Goal: Task Accomplishment & Management: Use online tool/utility

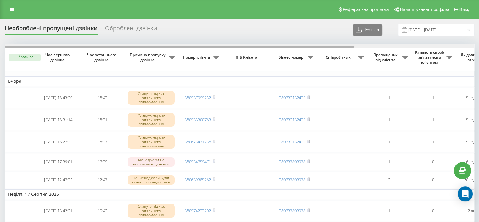
scroll to position [0, 160]
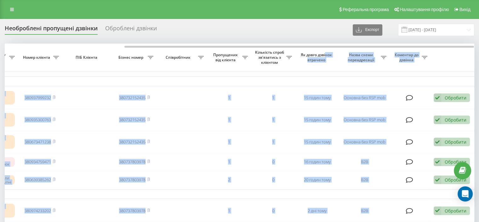
drag, startPoint x: 300, startPoint y: 47, endPoint x: 326, endPoint y: 53, distance: 26.7
click at [326, 53] on div "Обрати всі Час першого дзвінка Час останнього дзвінка Причина пропуску дзвінка …" at bounding box center [240, 154] width 470 height 223
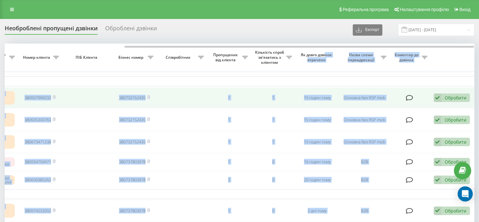
click at [458, 96] on div "Обробити" at bounding box center [456, 98] width 22 height 6
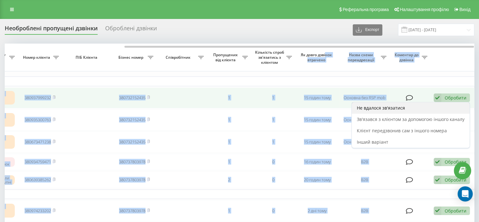
click at [444, 105] on div "Не вдалося зв'язатися" at bounding box center [411, 107] width 118 height 11
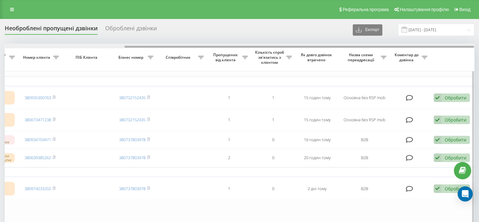
drag, startPoint x: 260, startPoint y: 46, endPoint x: 398, endPoint y: 68, distance: 140.4
click at [387, 55] on div "Обрати всі Час першого дзвінка Час останнього дзвінка Причина пропуску дзвінка …" at bounding box center [240, 143] width 470 height 200
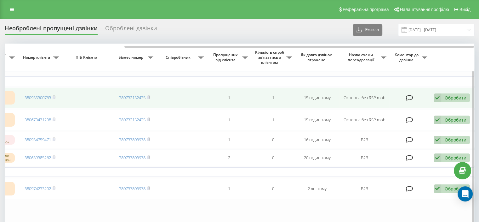
click at [449, 99] on div "Обробити" at bounding box center [456, 98] width 22 height 6
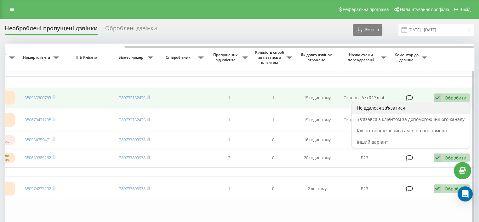
click at [436, 105] on div "Не вдалося зв'язатися" at bounding box center [411, 107] width 118 height 11
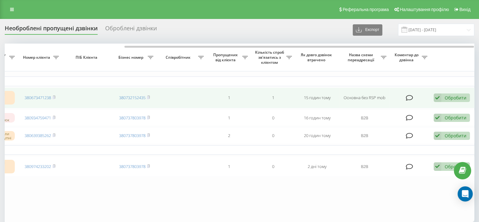
drag, startPoint x: 279, startPoint y: 44, endPoint x: 420, endPoint y: 88, distance: 147.7
click at [349, 48] on div at bounding box center [240, 45] width 470 height 5
click at [445, 93] on div "Обробити Не вдалося зв'язатися Зв'язався з клієнтом за допомогою іншого каналу …" at bounding box center [452, 97] width 36 height 9
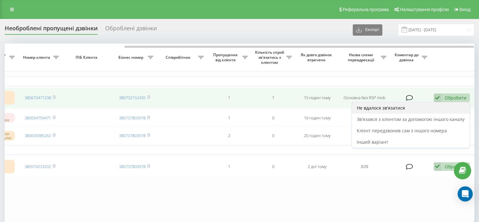
click at [442, 107] on div "Не вдалося зв'язатися" at bounding box center [411, 107] width 118 height 11
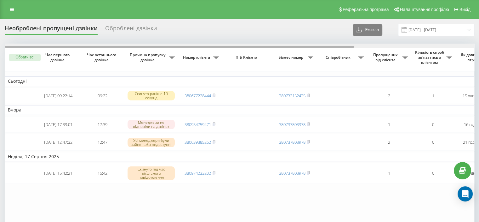
scroll to position [0, 160]
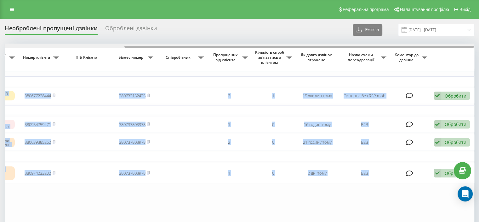
drag, startPoint x: 194, startPoint y: 46, endPoint x: 330, endPoint y: 45, distance: 136.5
click at [313, 40] on div "Необроблені пропущені дзвінки Оброблені дзвінки Експорт .csv .xlsx [DATE] - [DA…" at bounding box center [240, 138] width 470 height 229
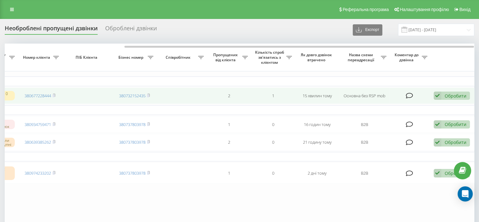
drag, startPoint x: 450, startPoint y: 102, endPoint x: 449, endPoint y: 92, distance: 10.2
click at [450, 98] on td "Обробити Не вдалося зв'язатися Зв'язався з клієнтом за допомогою іншого каналу …" at bounding box center [453, 95] width 44 height 17
click at [449, 92] on div "Обробити Не вдалося зв'язатися Зв'язався з клієнтом за допомогою іншого каналу …" at bounding box center [452, 95] width 36 height 9
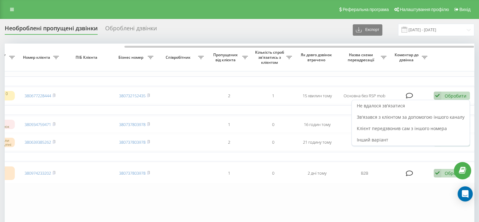
drag, startPoint x: 435, startPoint y: 106, endPoint x: 324, endPoint y: 55, distance: 121.7
click at [434, 106] on div "Не вдалося зв'язатися" at bounding box center [411, 105] width 118 height 11
